Goal: Task Accomplishment & Management: Use online tool/utility

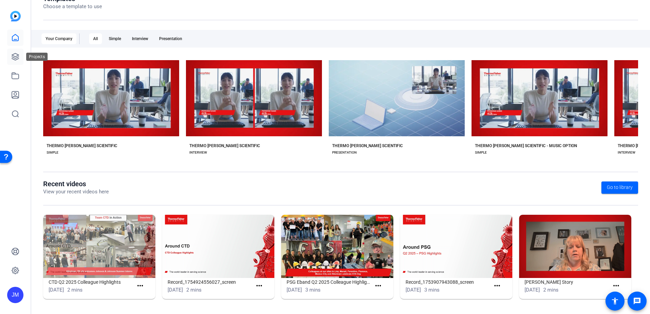
click at [21, 58] on link at bounding box center [15, 57] width 16 height 16
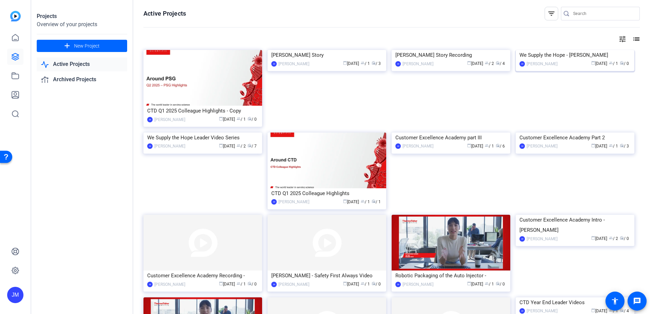
click at [575, 60] on div "We Supply the Hope - [PERSON_NAME]" at bounding box center [575, 55] width 111 height 10
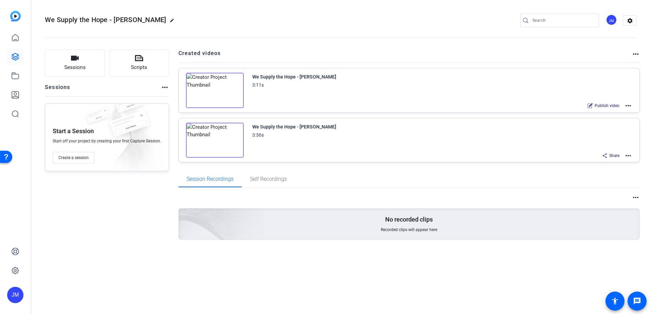
click at [629, 105] on mat-icon "more_horiz" at bounding box center [628, 106] width 8 height 8
click at [617, 112] on span "Edit in Creator" at bounding box center [603, 114] width 47 height 8
